Goal: Contribute content: Add original content to the website for others to see

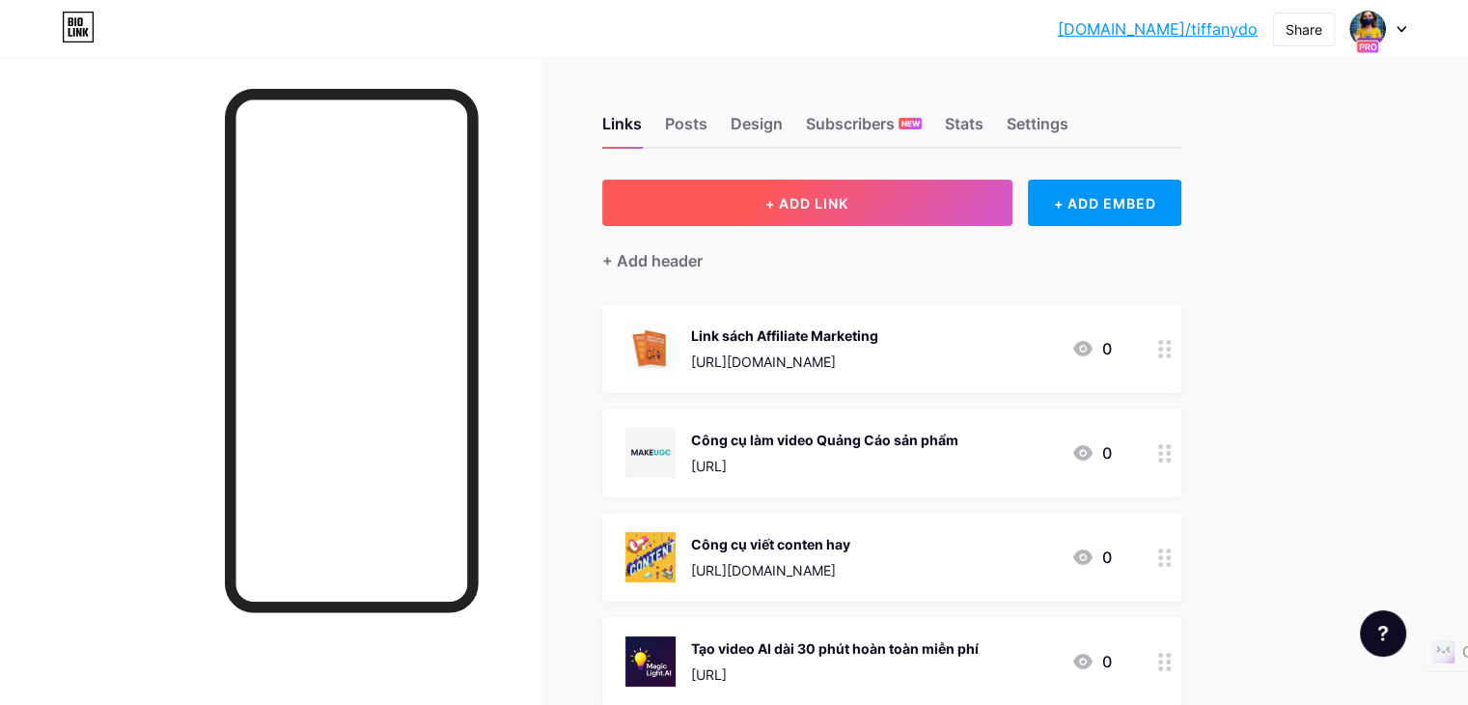
click at [848, 207] on span "+ ADD LINK" at bounding box center [806, 203] width 83 height 16
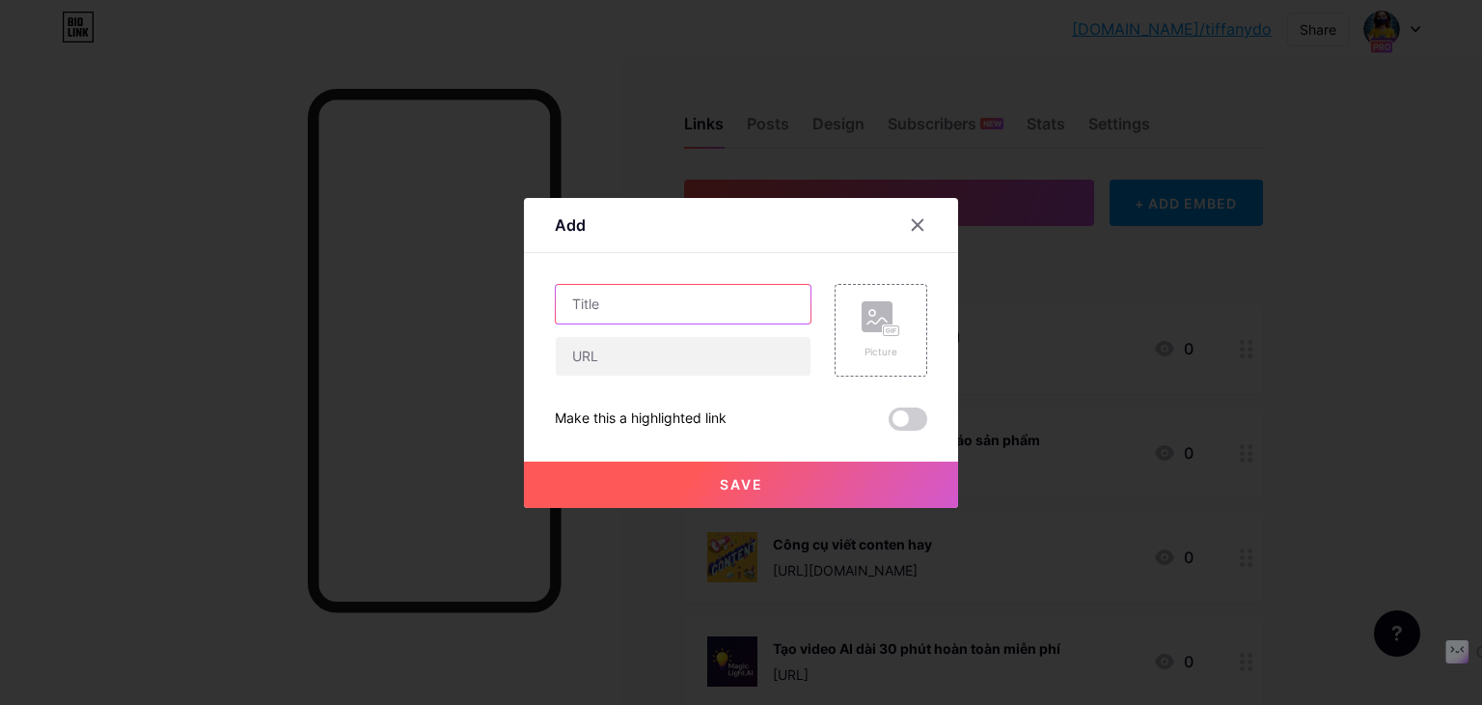
click at [601, 304] on input "text" at bounding box center [683, 304] width 255 height 39
click at [614, 361] on input "text" at bounding box center [683, 356] width 255 height 39
paste input "[URL]"
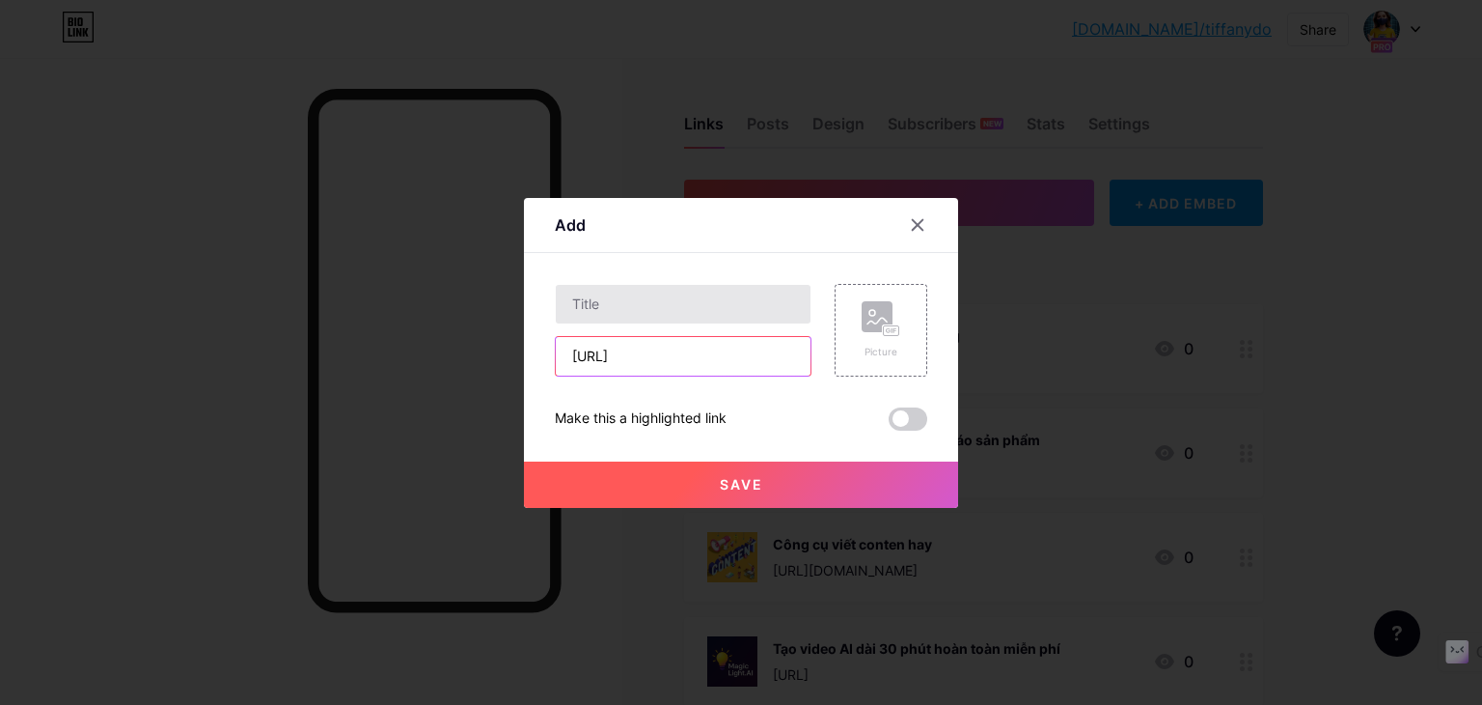
scroll to position [0, 31]
type input "[URL]"
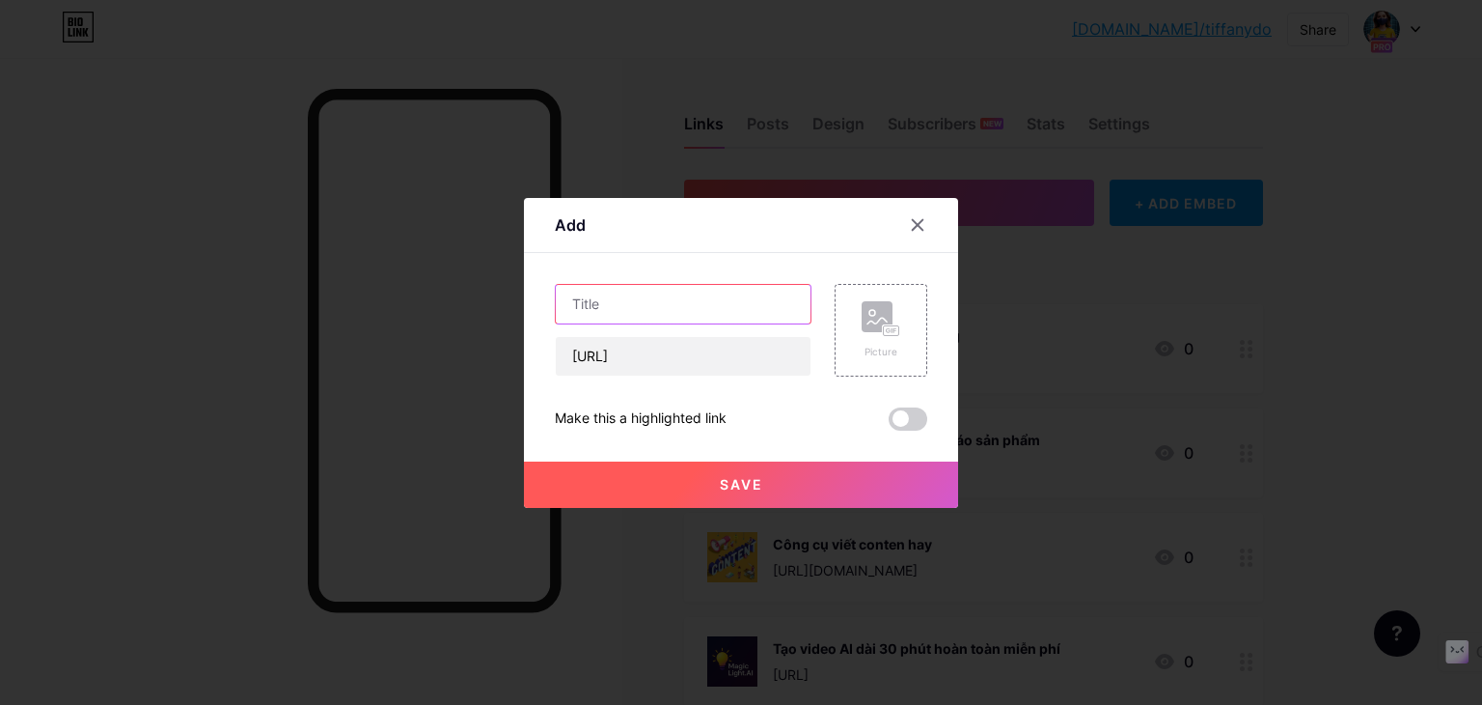
scroll to position [0, 0]
click at [637, 303] on input "text" at bounding box center [683, 304] width 255 height 39
type input "TẠO VIDEO AI ĐỒNG NHẤT NHÂN VẬT"
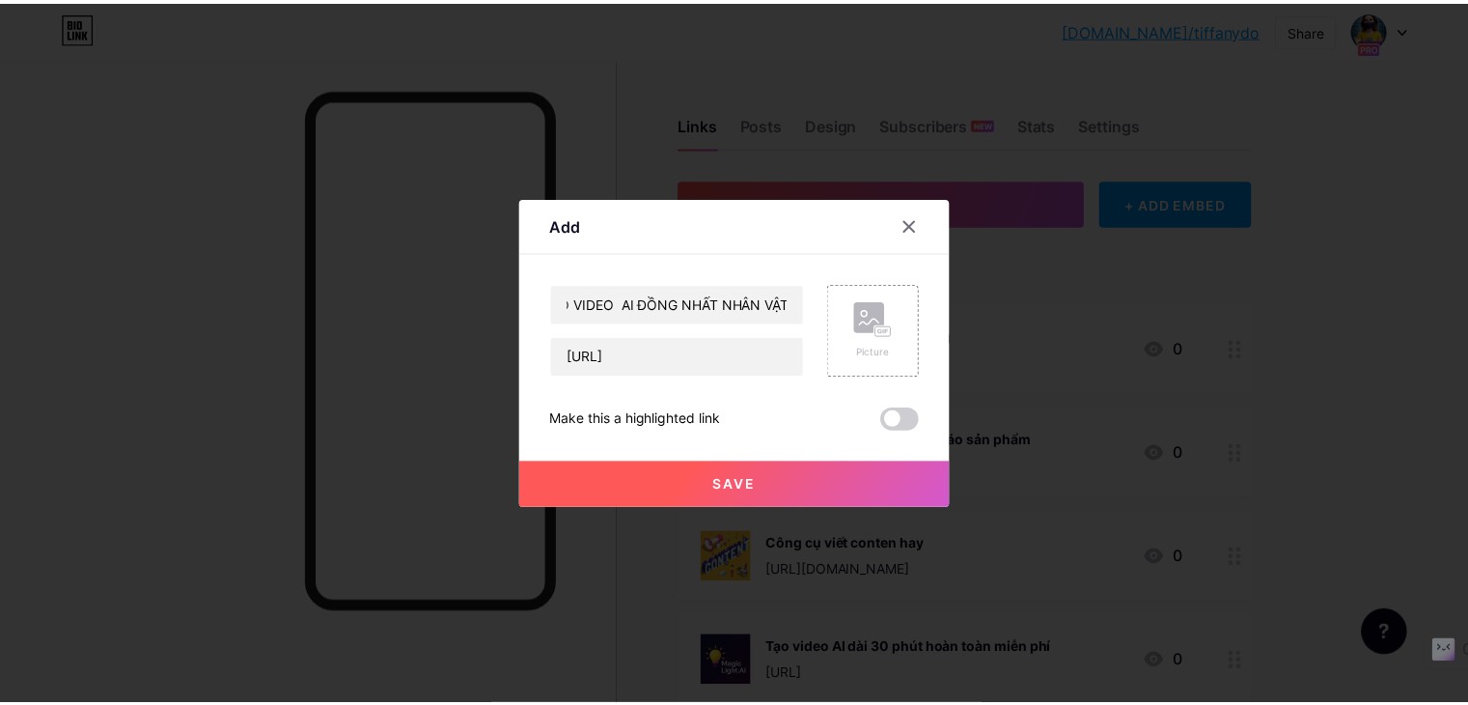
scroll to position [0, 0]
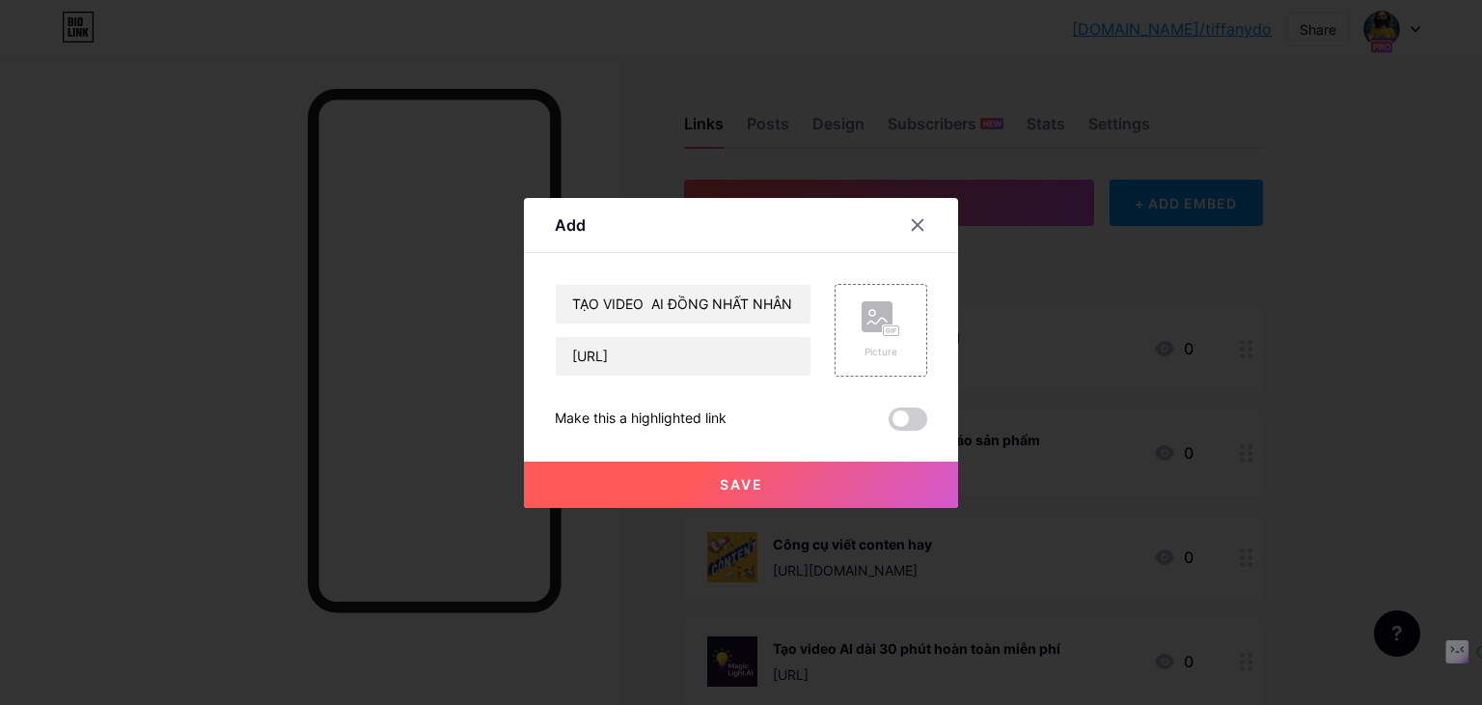
click at [662, 484] on button "Save" at bounding box center [741, 484] width 434 height 46
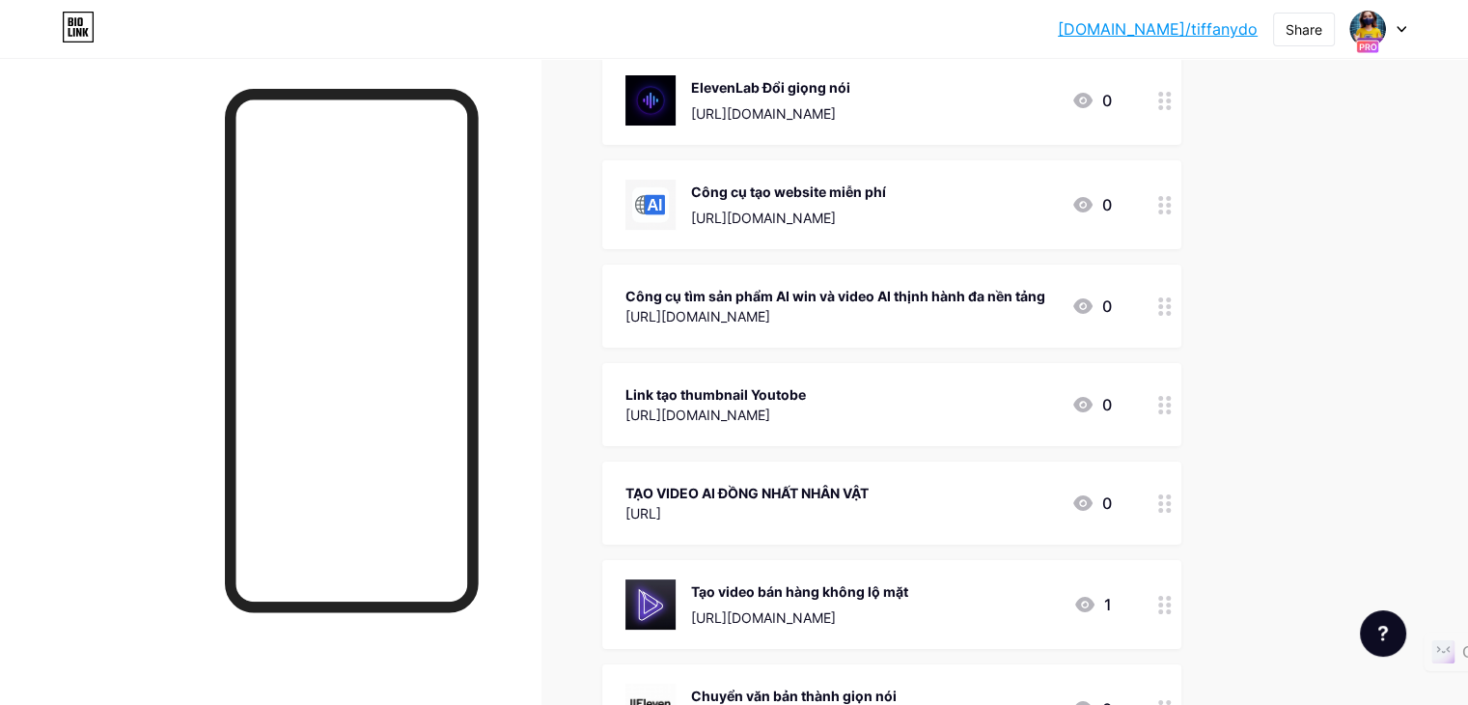
scroll to position [1062, 0]
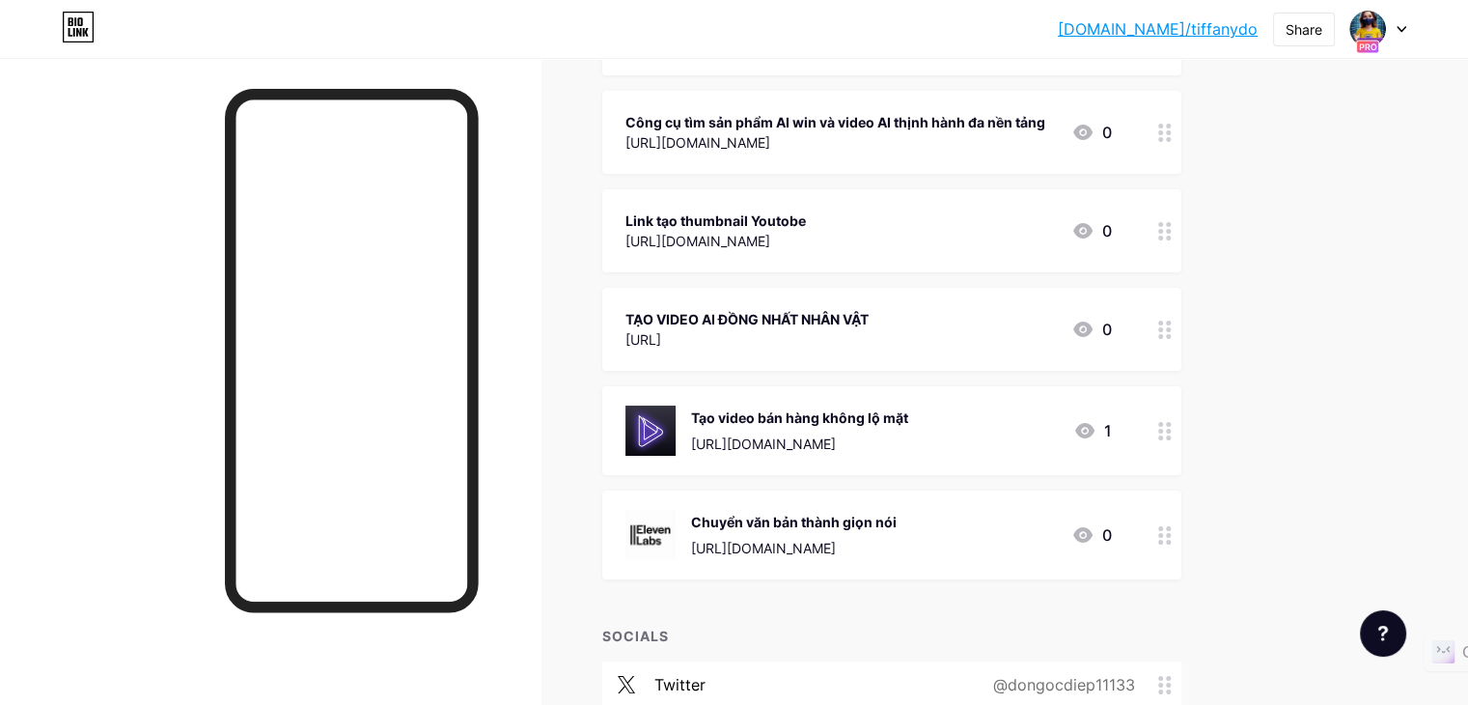
click at [1172, 325] on icon at bounding box center [1165, 329] width 14 height 18
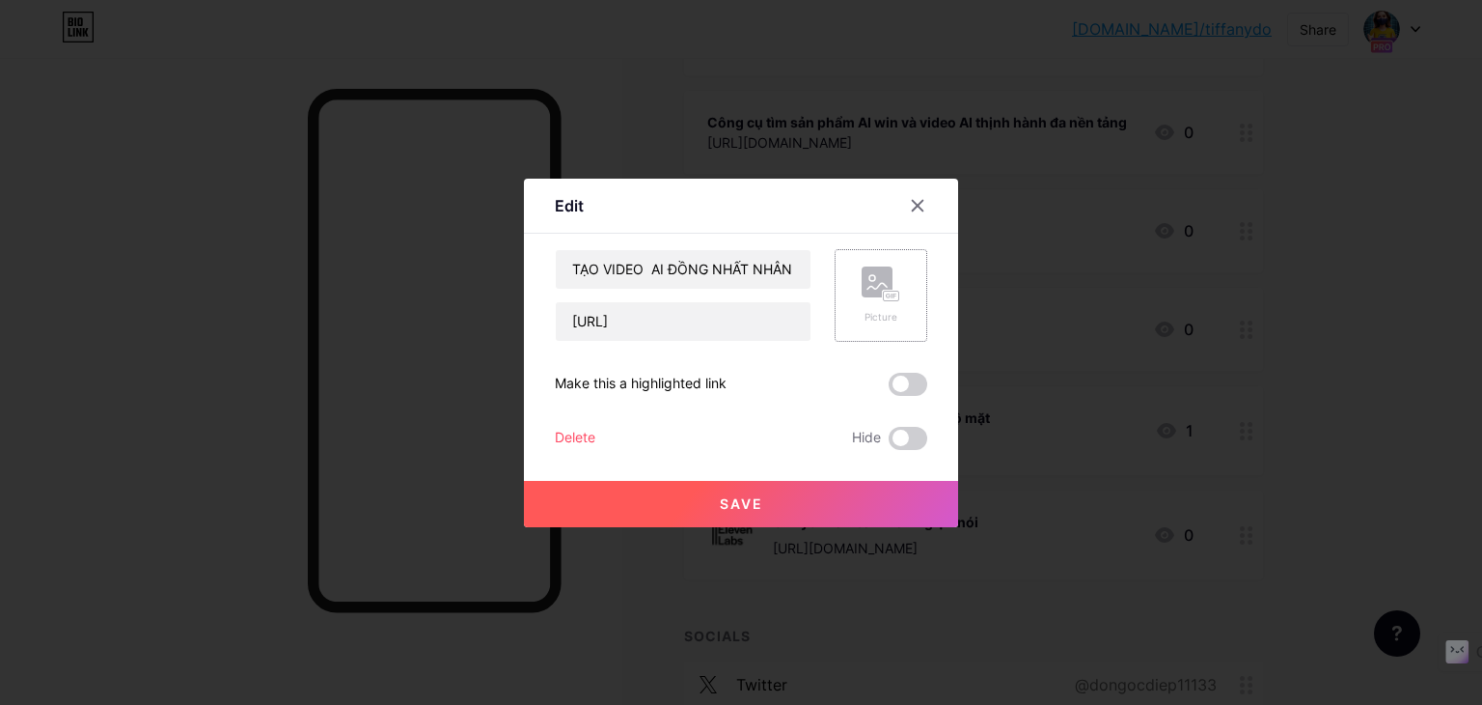
click at [862, 290] on rect at bounding box center [877, 281] width 31 height 31
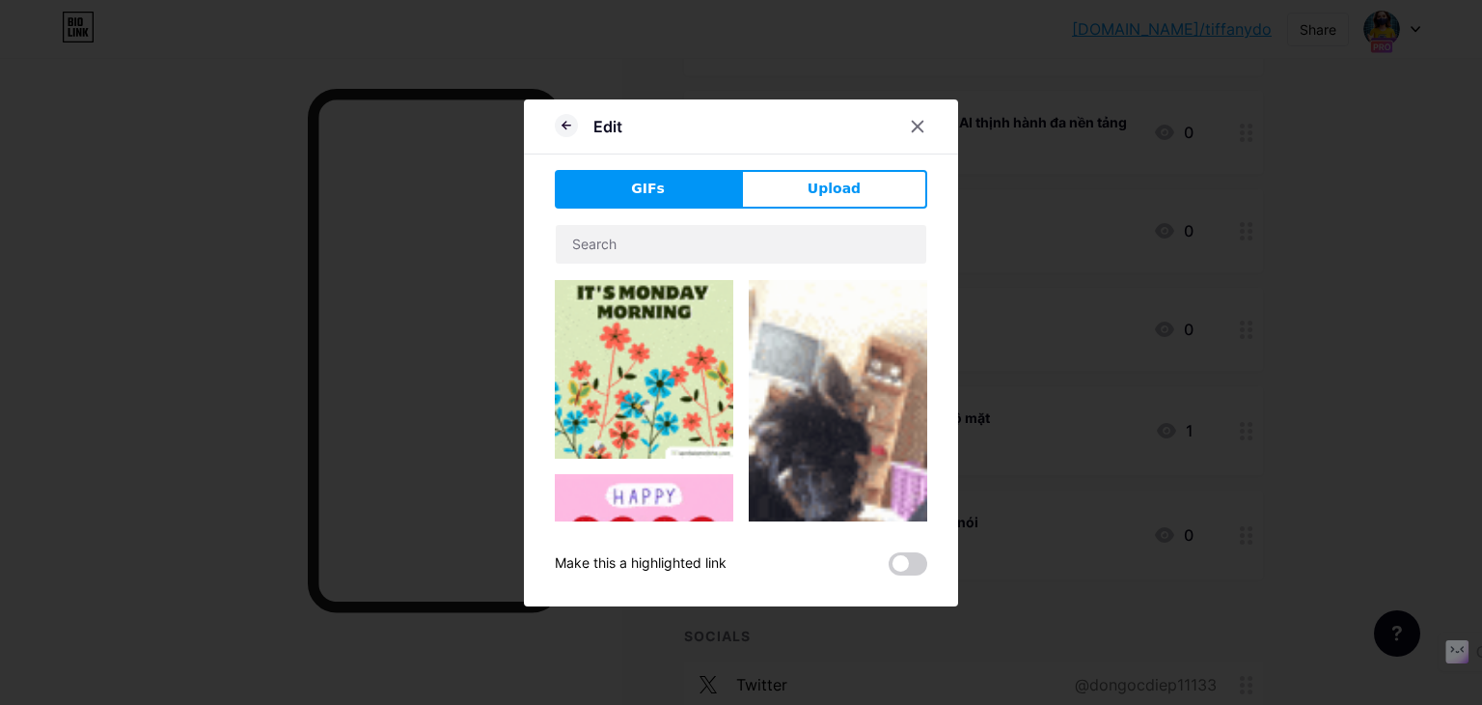
click at [797, 212] on div "GIFs Upload Content YouTube Play YouTube video without leaving your page. ADD V…" at bounding box center [741, 372] width 373 height 405
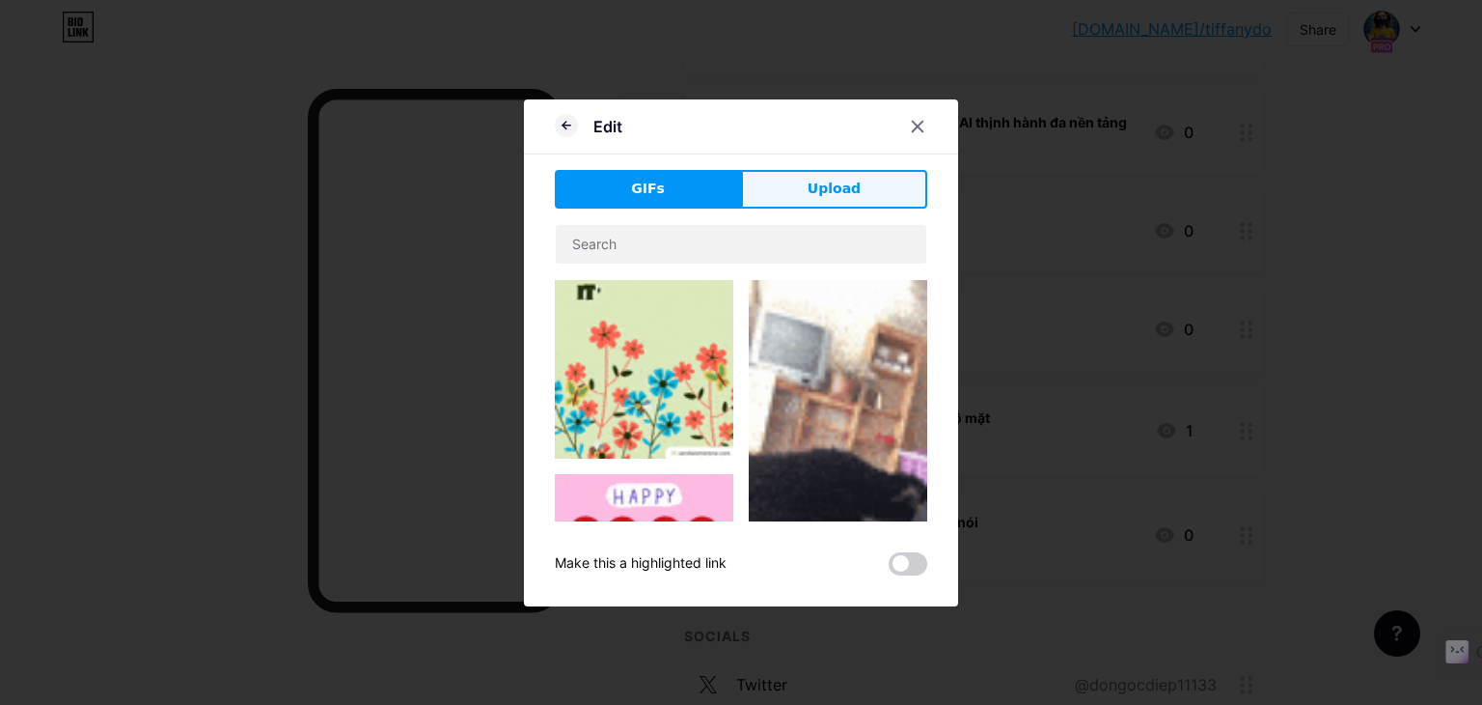
click at [800, 190] on button "Upload" at bounding box center [834, 189] width 186 height 39
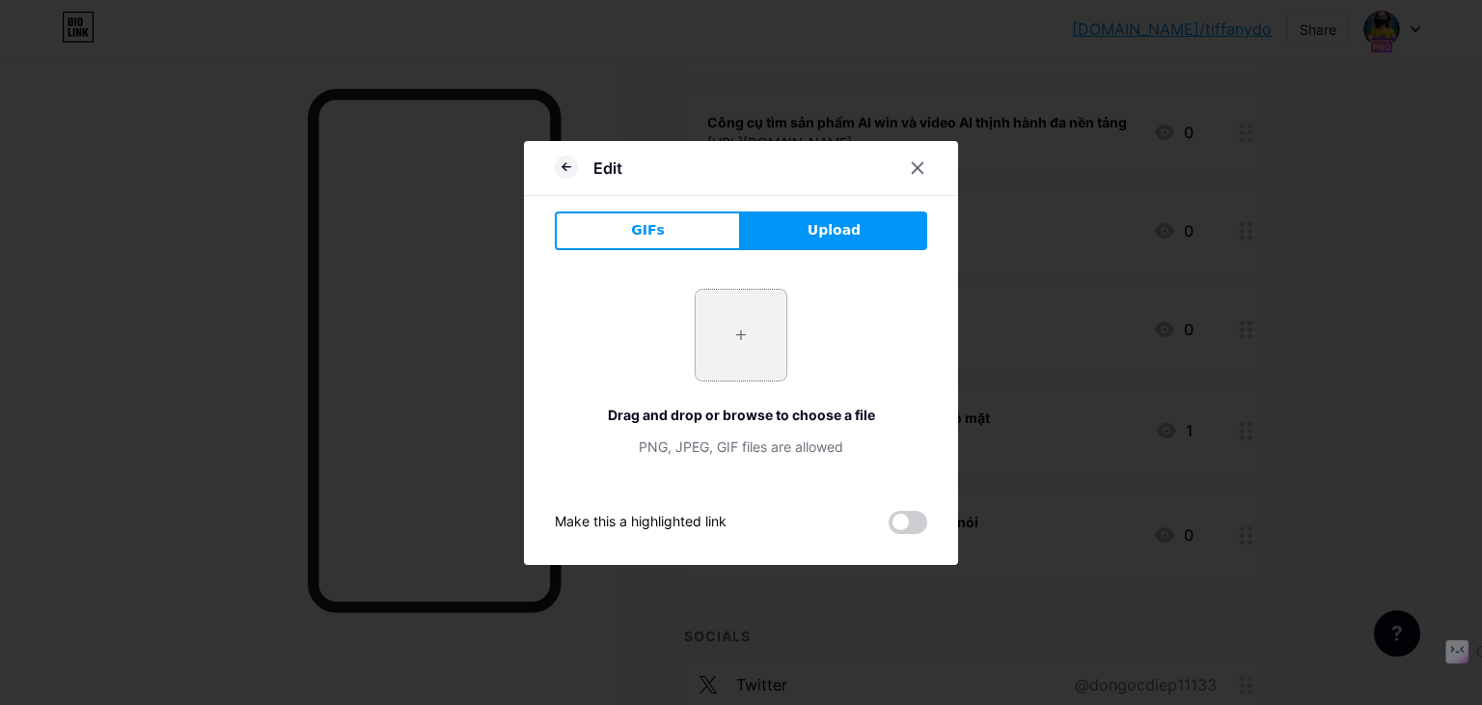
click at [727, 360] on input "file" at bounding box center [741, 335] width 91 height 91
type input "C:\fakepath\tải xuống.png"
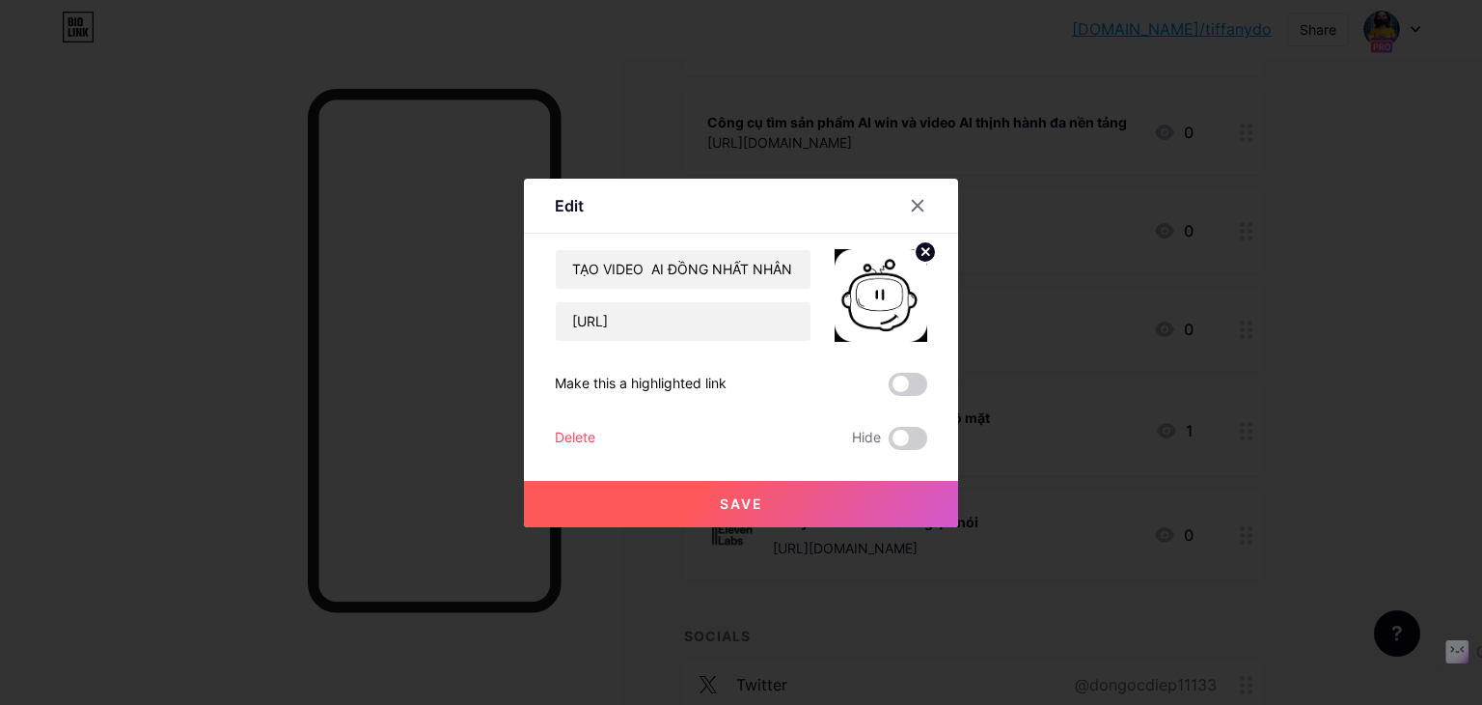
click at [799, 509] on button "Save" at bounding box center [741, 504] width 434 height 46
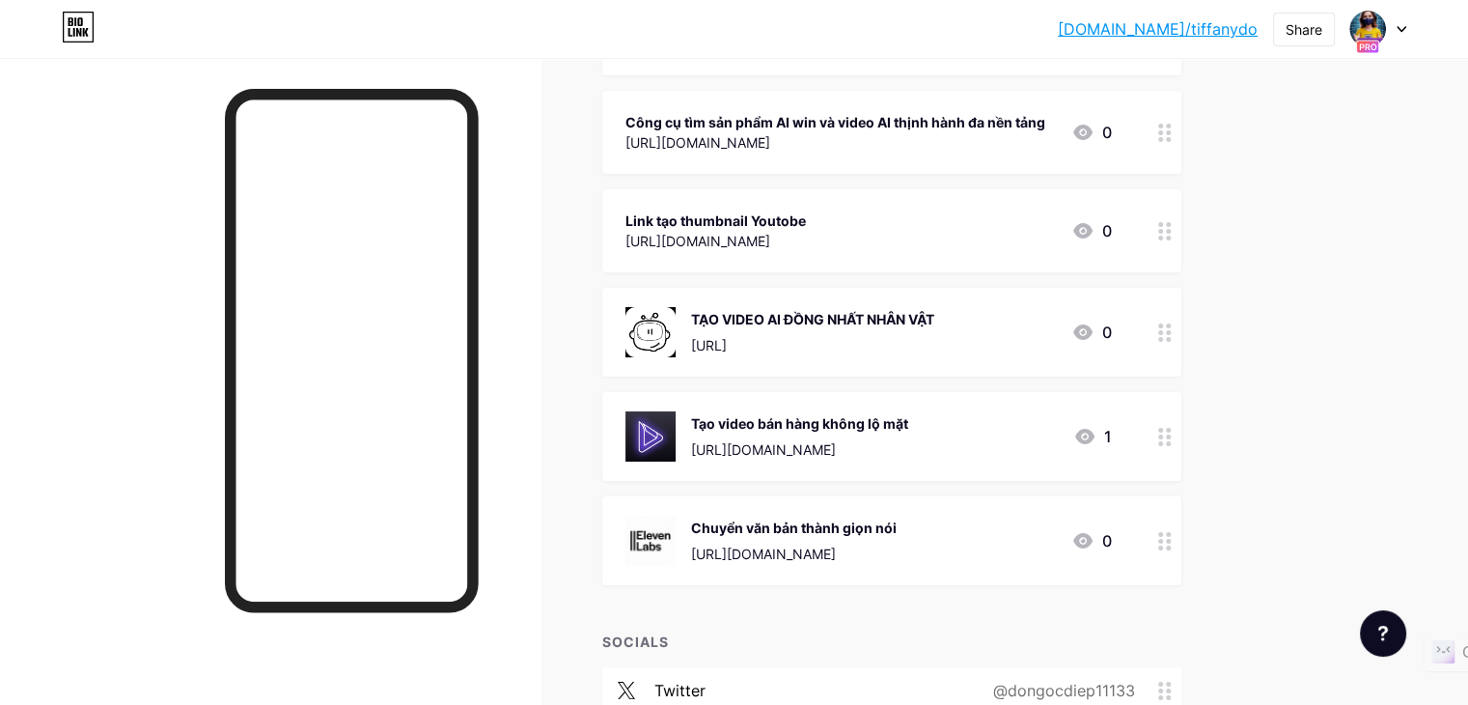
click at [1181, 126] on div at bounding box center [1164, 132] width 33 height 83
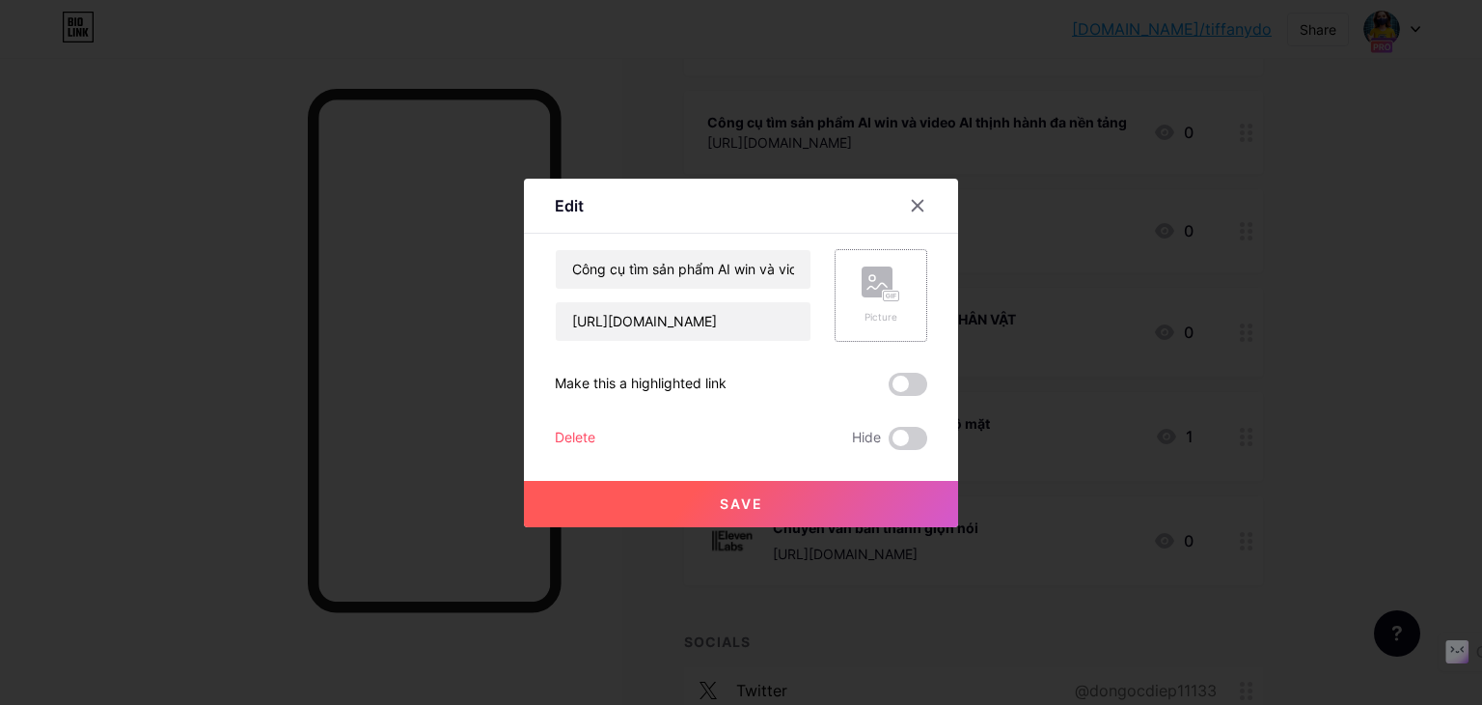
click at [862, 303] on div "Picture" at bounding box center [881, 295] width 39 height 58
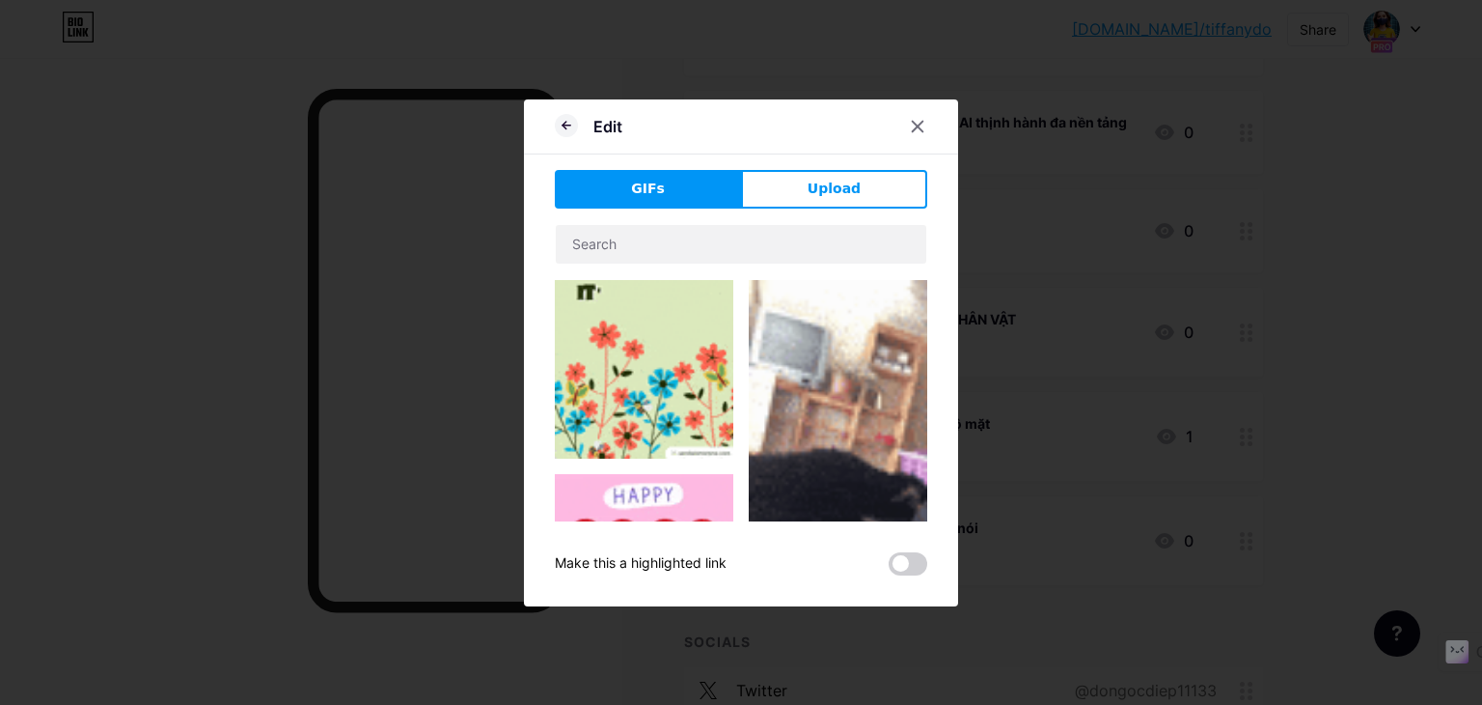
click at [807, 163] on div "Edit GIFs Upload Content YouTube Play YouTube video without leaving your page. …" at bounding box center [741, 352] width 434 height 507
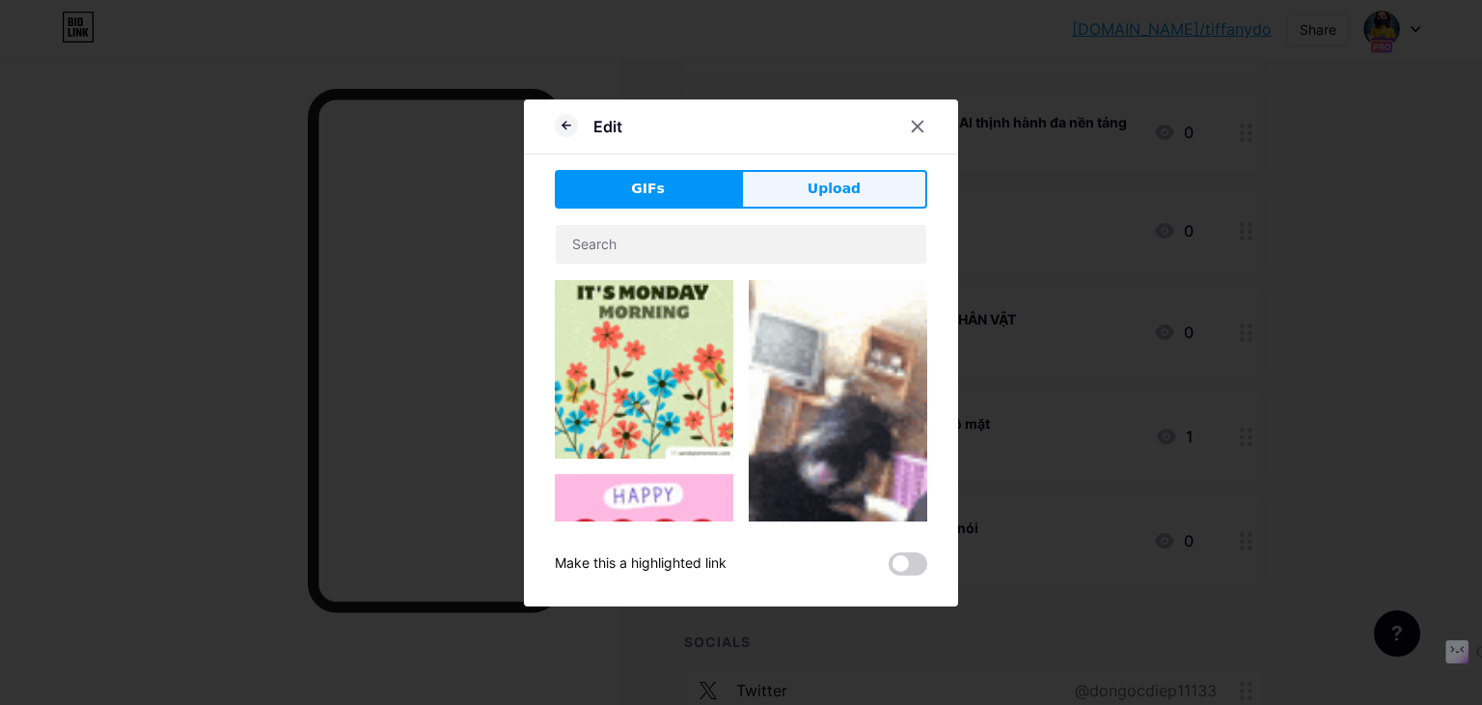
click at [802, 187] on button "Upload" at bounding box center [834, 189] width 186 height 39
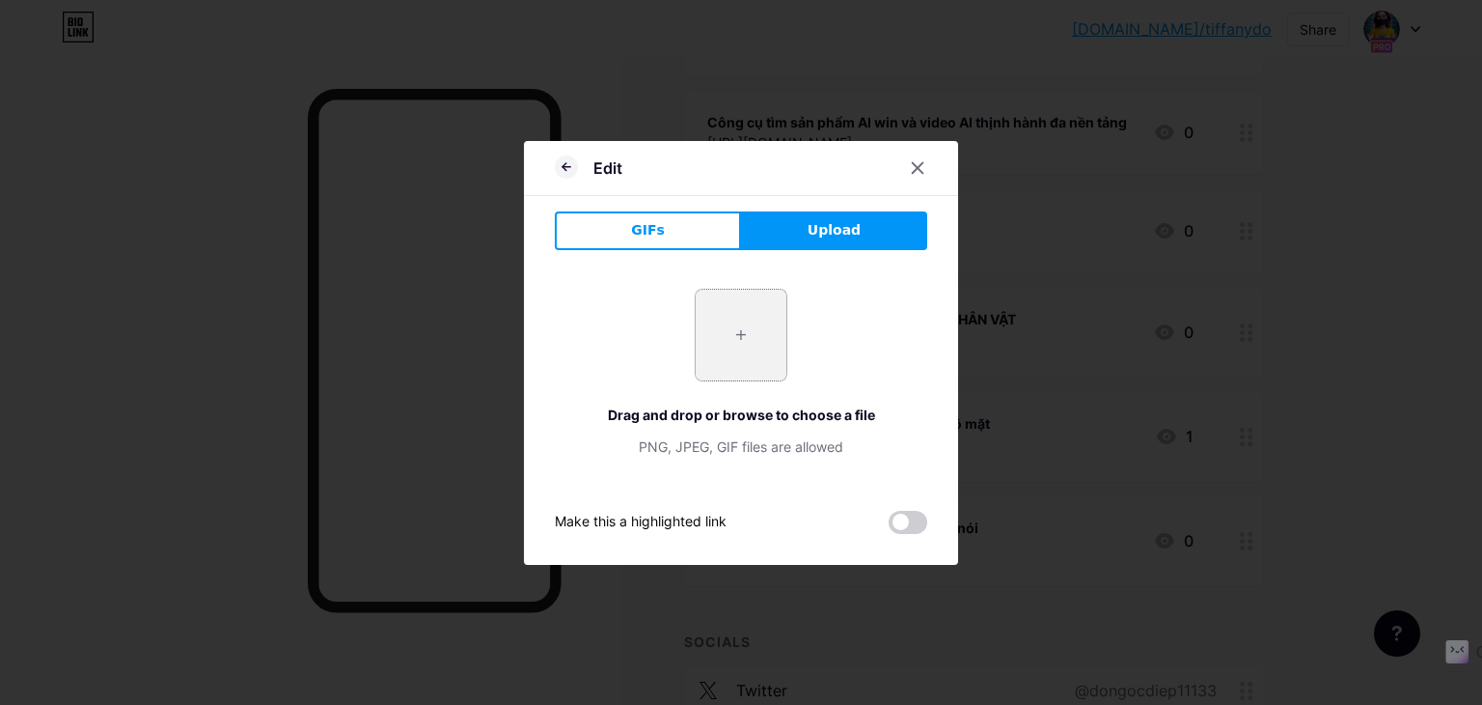
click at [716, 345] on input "file" at bounding box center [741, 335] width 91 height 91
type input "C:\fakepath\images.png"
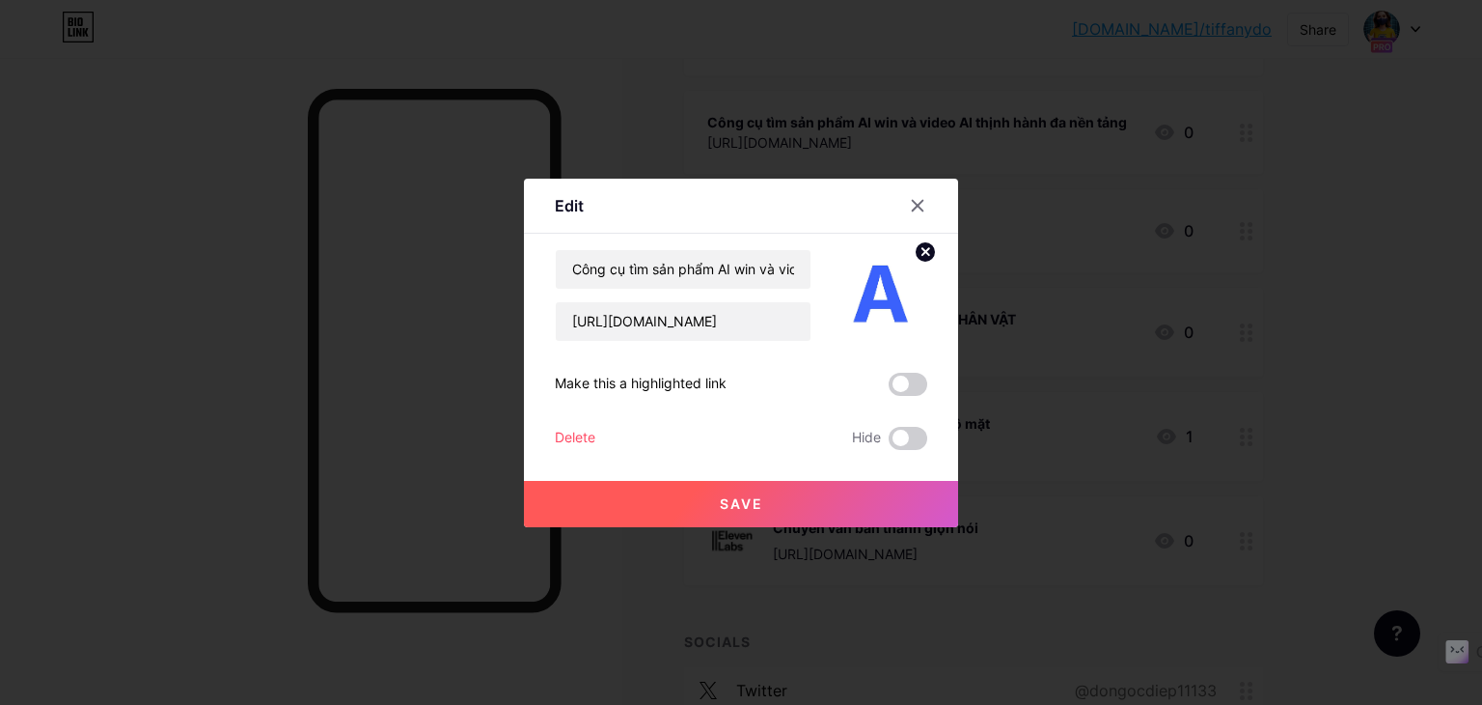
click at [785, 503] on button "Save" at bounding box center [741, 504] width 434 height 46
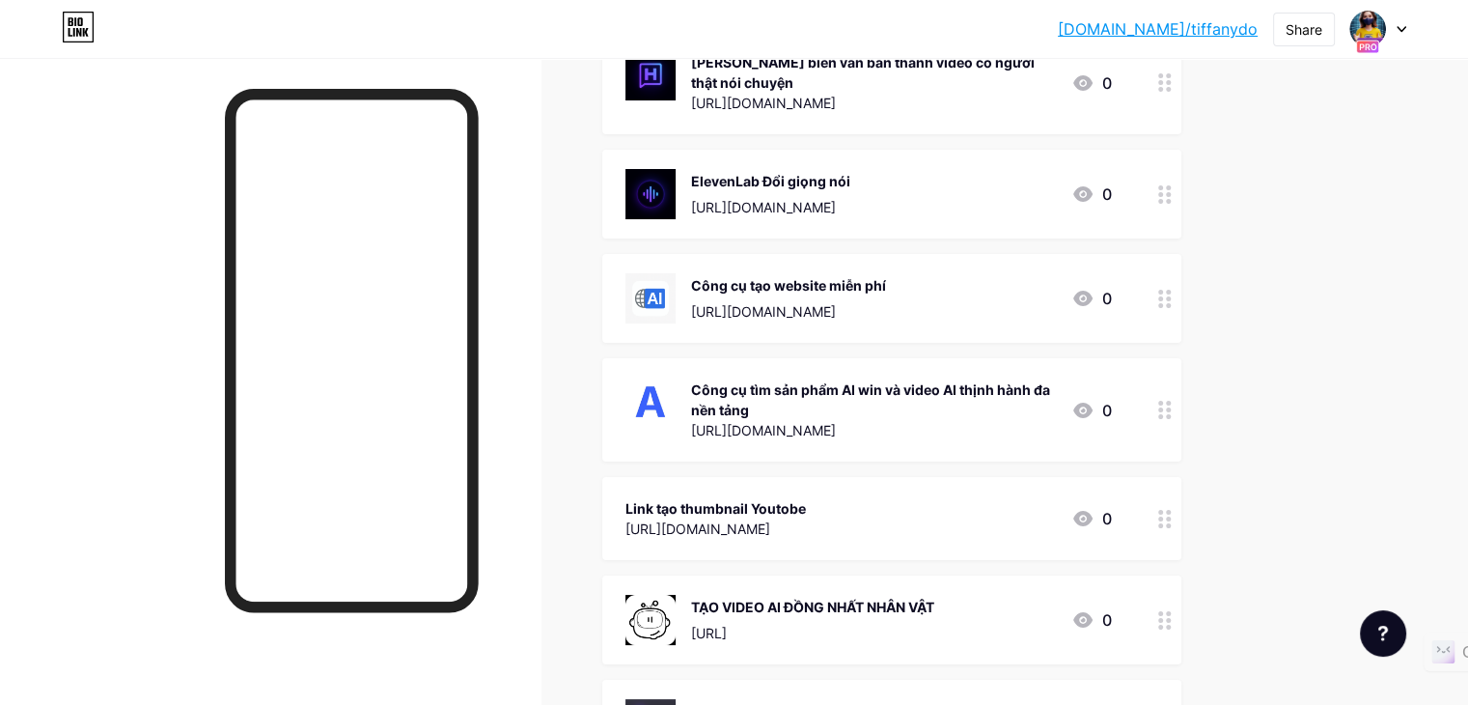
scroll to position [760, 0]
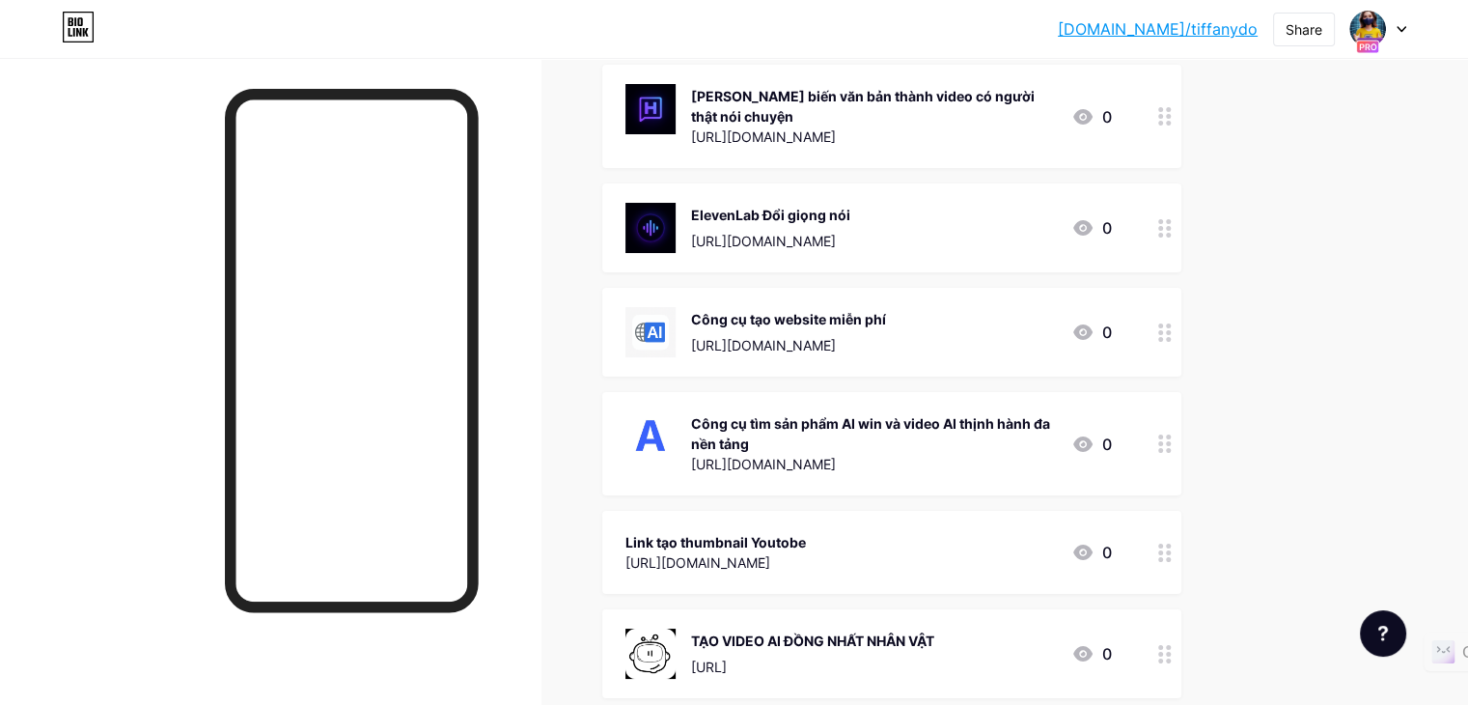
click at [1172, 221] on icon at bounding box center [1165, 228] width 14 height 18
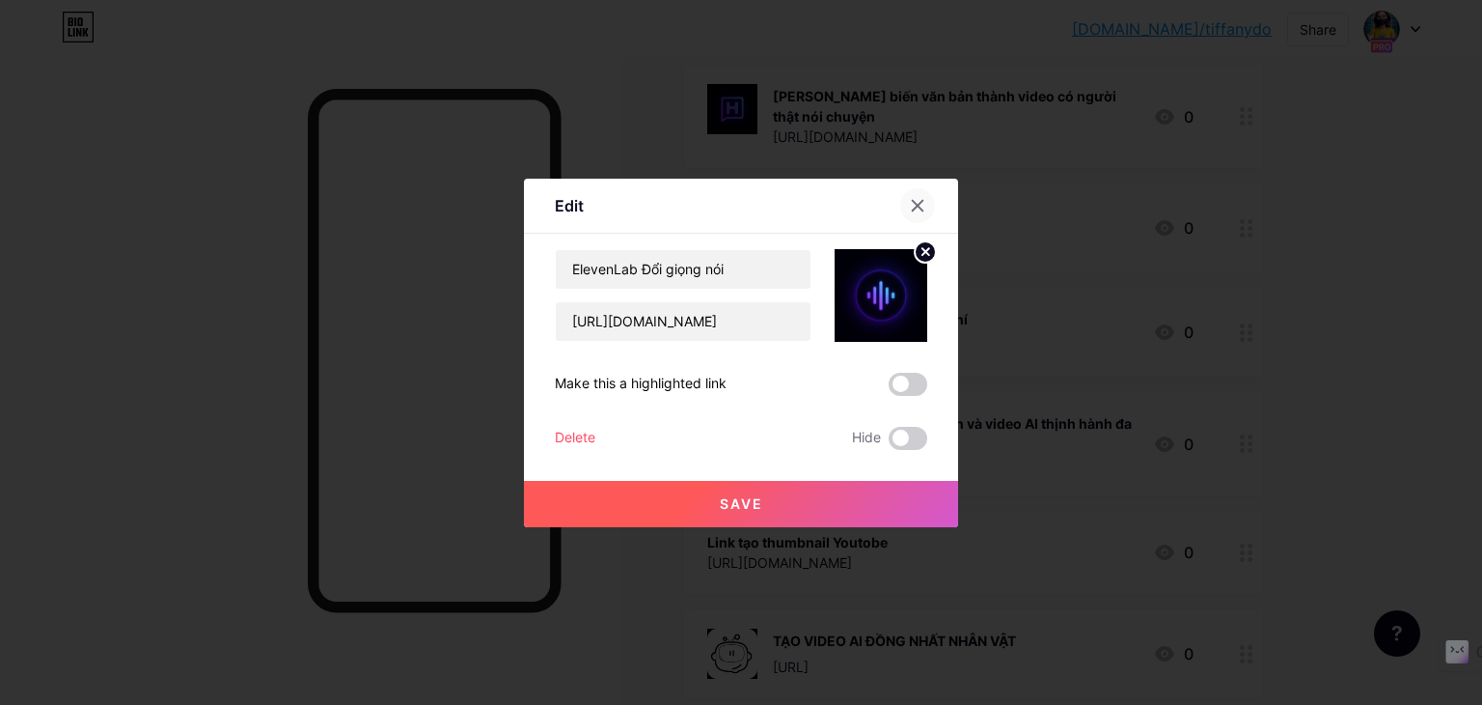
click at [900, 206] on div at bounding box center [917, 205] width 35 height 35
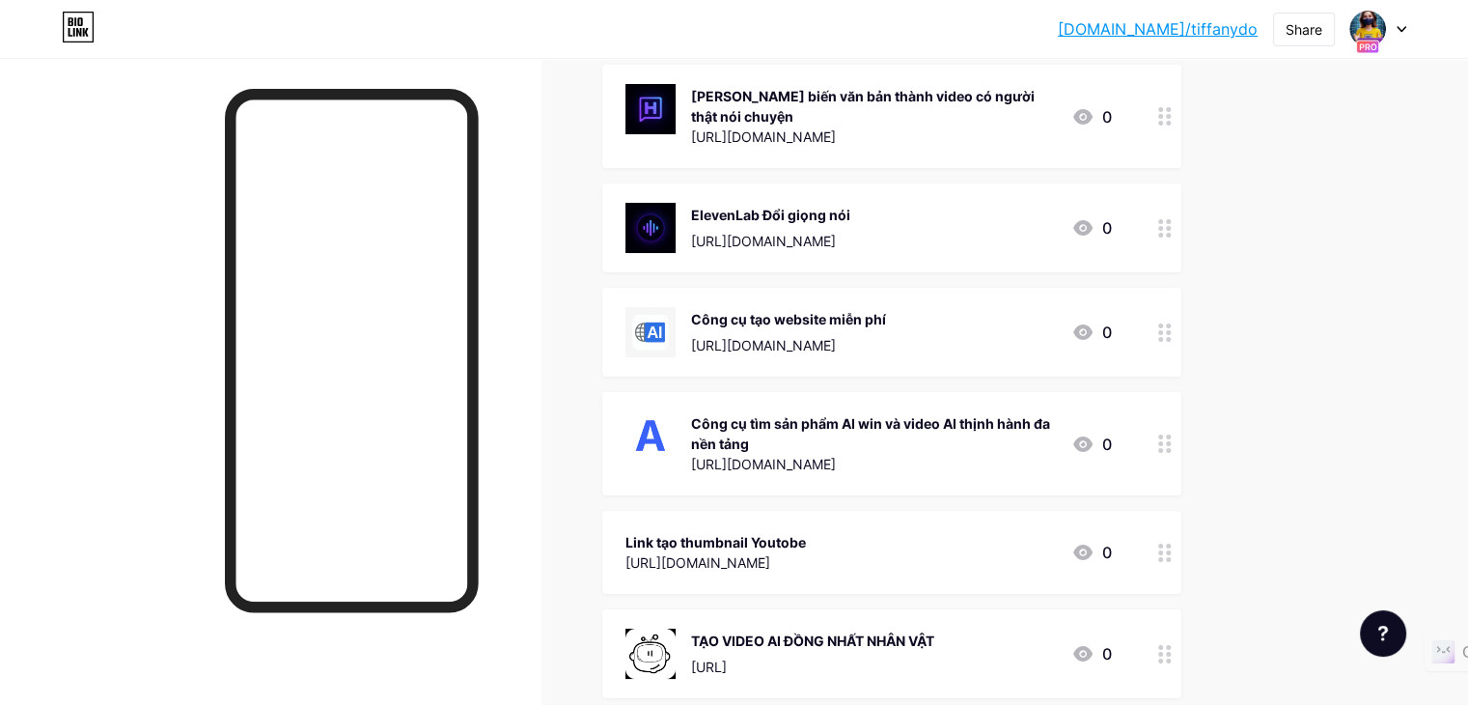
click at [1172, 229] on icon at bounding box center [1165, 228] width 14 height 18
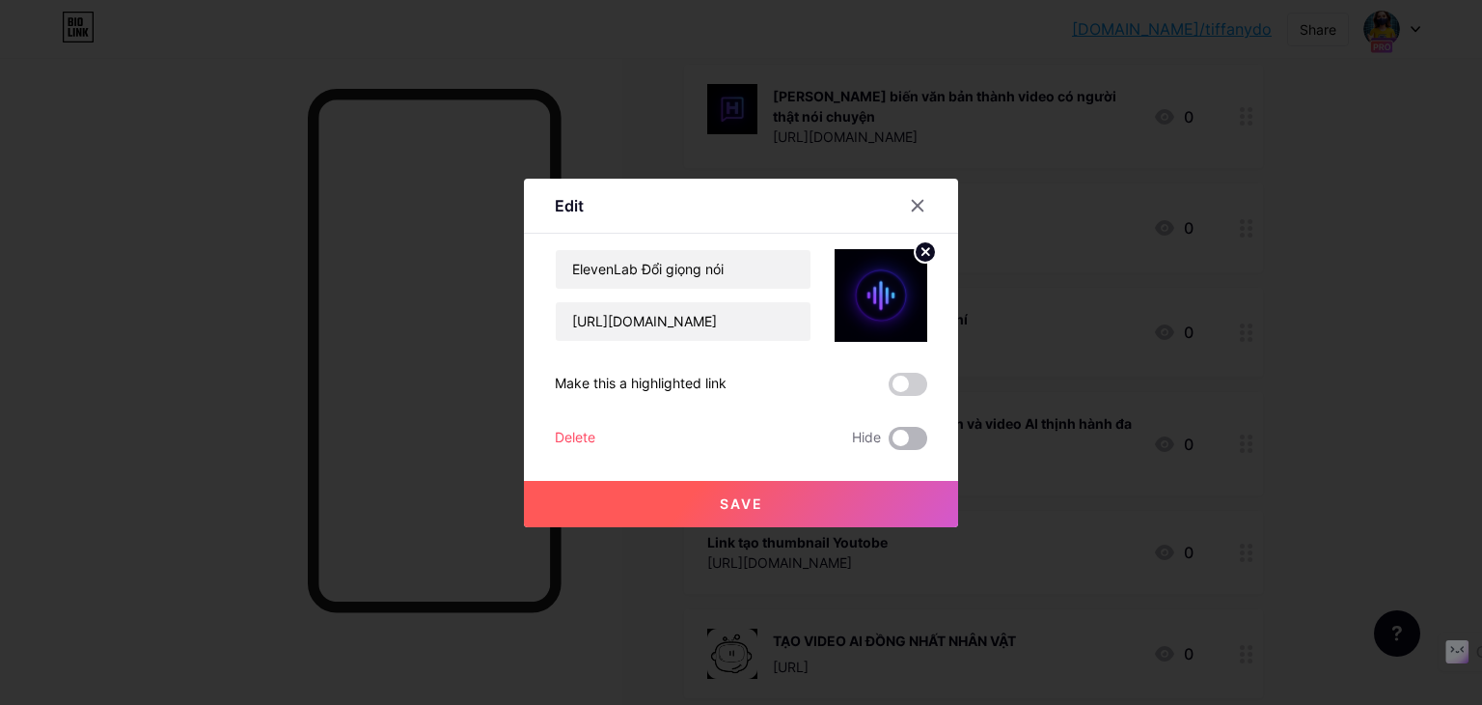
click at [889, 438] on span at bounding box center [908, 438] width 39 height 23
click at [889, 443] on input "checkbox" at bounding box center [889, 443] width 0 height 0
click at [788, 487] on button "Save" at bounding box center [741, 504] width 434 height 46
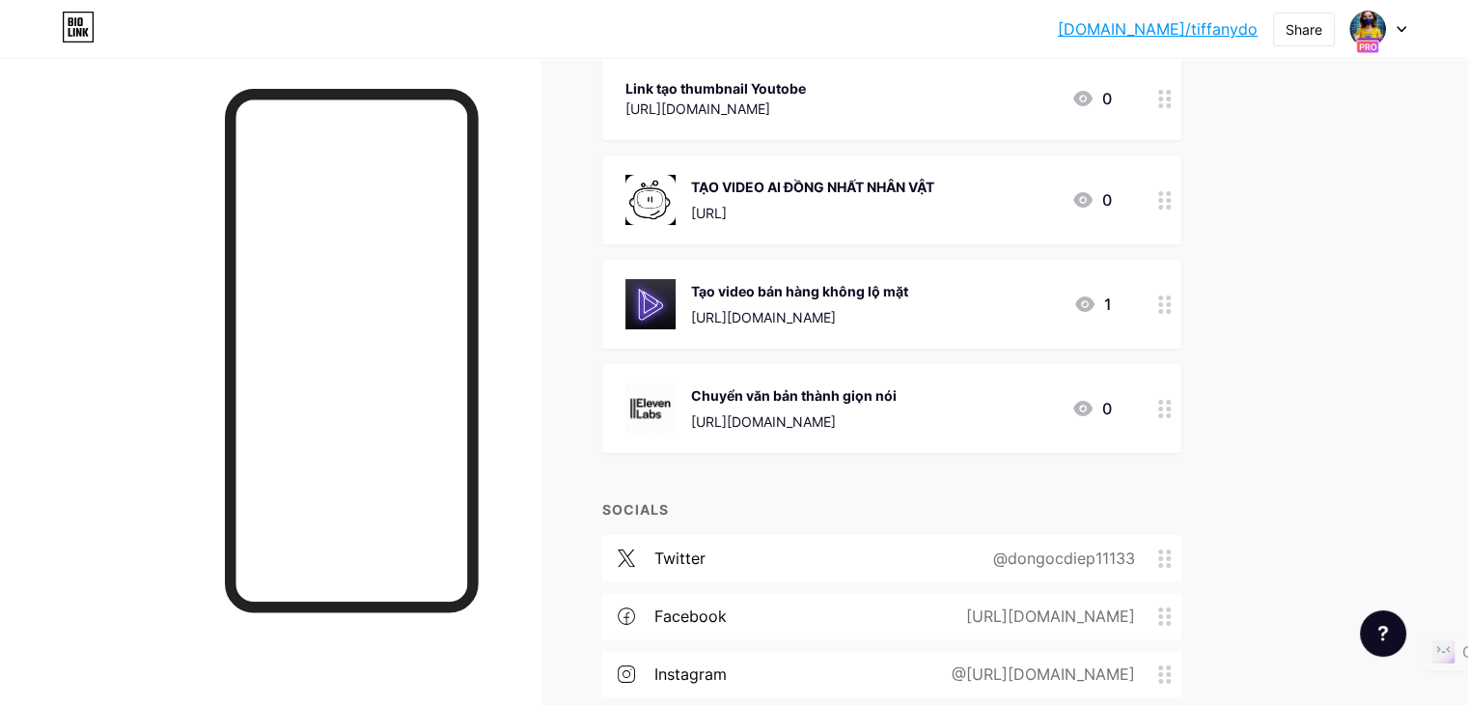
scroll to position [1243, 0]
